Goal: Transaction & Acquisition: Purchase product/service

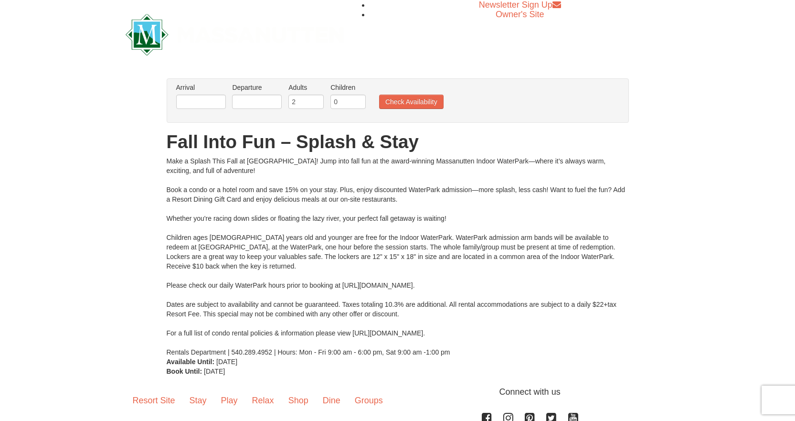
click at [200, 110] on li "Arrival Please format dates MM/DD/YYYY Please format dates MM/DD/YYYY" at bounding box center [201, 98] width 54 height 31
click at [204, 100] on input "text" at bounding box center [201, 102] width 50 height 14
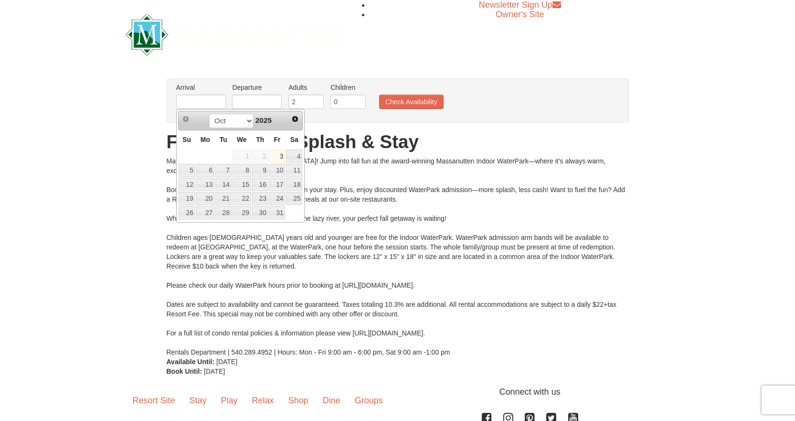
click at [276, 155] on link "3" at bounding box center [277, 155] width 16 height 13
type input "[DATE]"
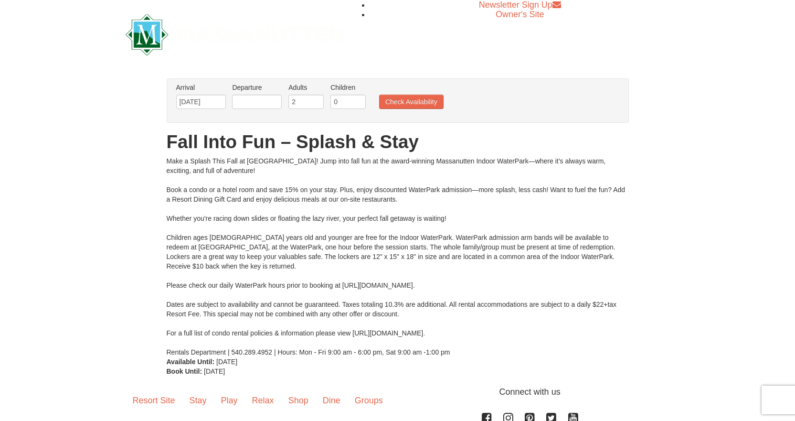
click at [253, 84] on label "Departure Please format dates MM/DD/YYYY Please format dates MM/DD/YYYY" at bounding box center [257, 88] width 50 height 10
click at [260, 97] on input "text" at bounding box center [257, 102] width 50 height 14
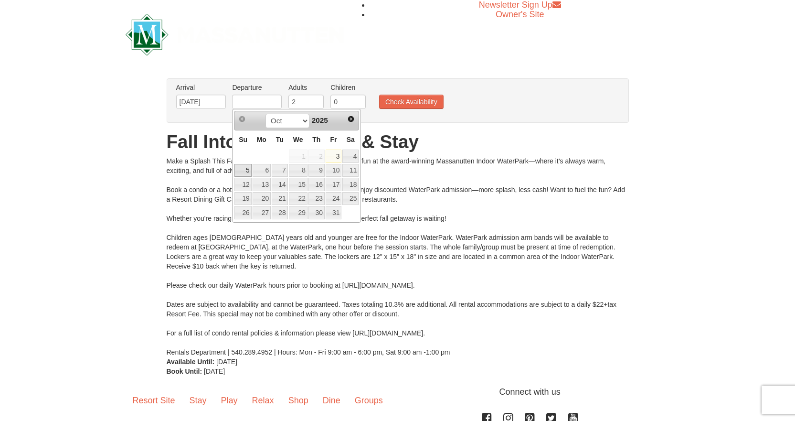
click at [236, 174] on link "5" at bounding box center [242, 170] width 17 height 13
type input "10/05/2025"
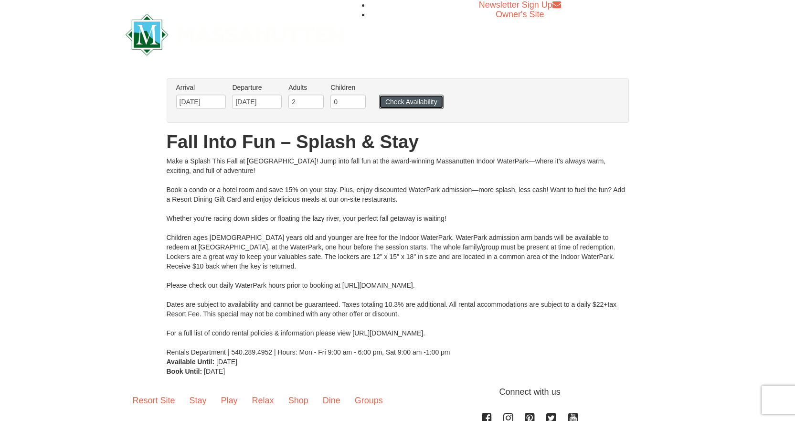
click at [396, 101] on button "Check Availability" at bounding box center [411, 102] width 64 height 14
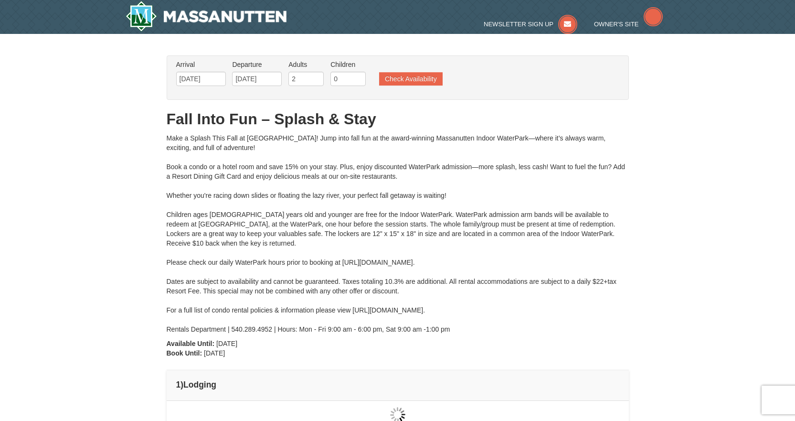
type input "[DATE]"
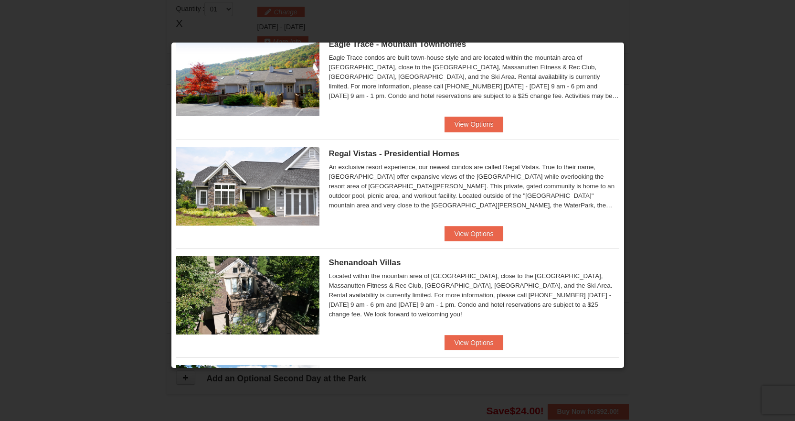
scroll to position [95, 0]
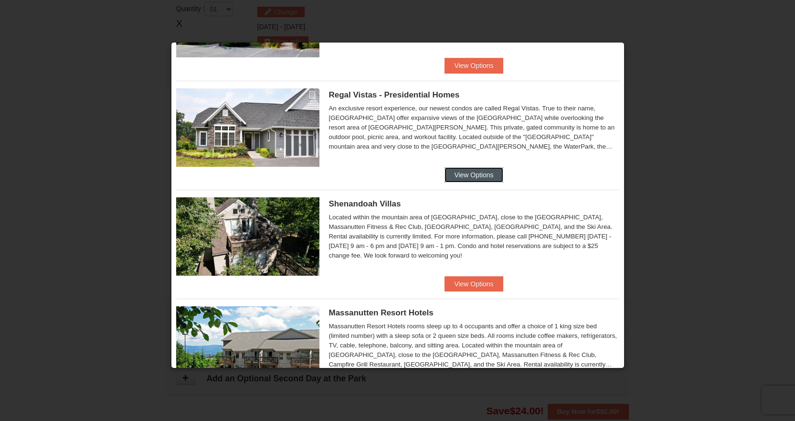
click at [466, 175] on button "View Options" at bounding box center [473, 174] width 58 height 15
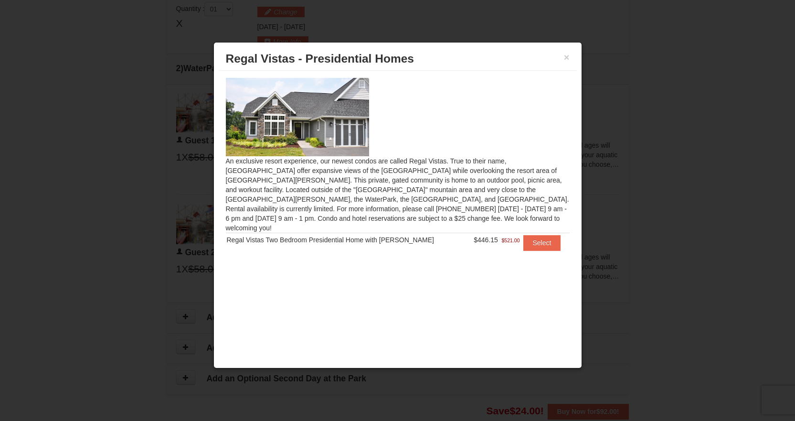
click at [537, 242] on td "Select" at bounding box center [545, 243] width 49 height 20
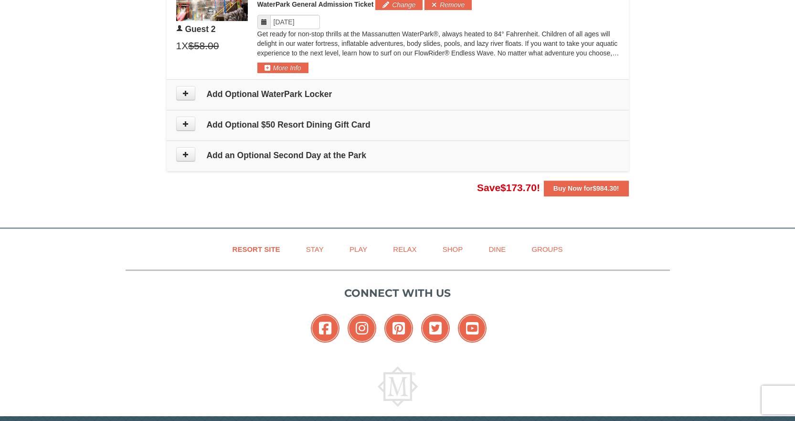
scroll to position [693, 0]
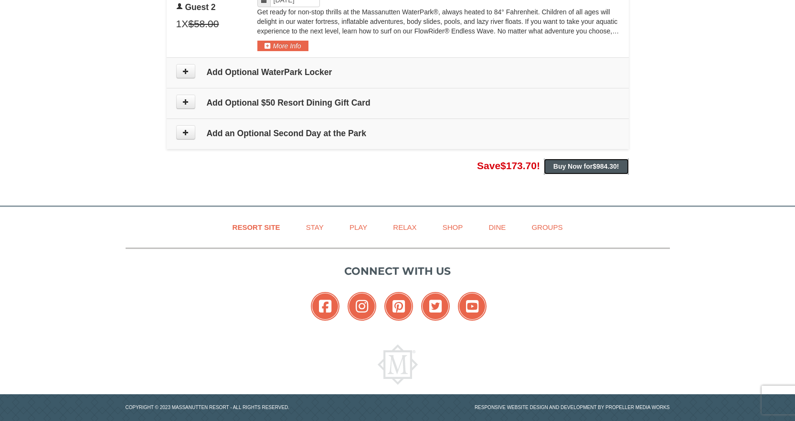
click at [580, 162] on strong "Buy Now for $984.30 !" at bounding box center [586, 166] width 66 height 8
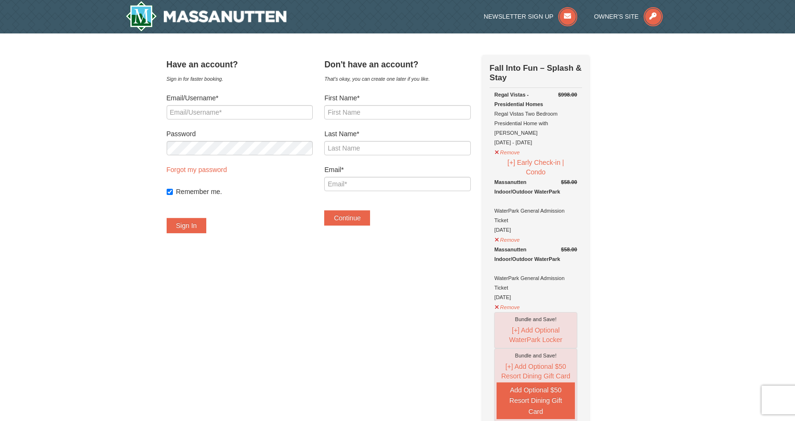
scroll to position [48, 0]
